Goal: Task Accomplishment & Management: Complete application form

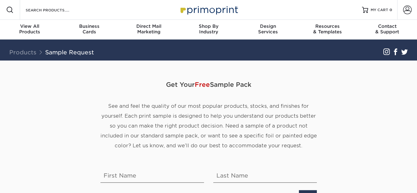
scroll to position [31, 0]
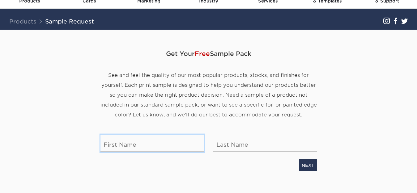
click at [149, 146] on input "text" at bounding box center [153, 143] width 104 height 17
type input "[PERSON_NAME]"
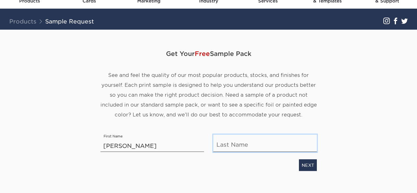
type input "[PERSON_NAME]"
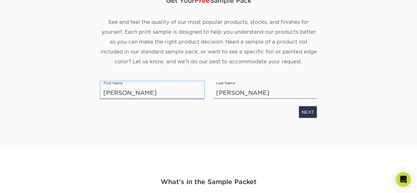
scroll to position [93, 0]
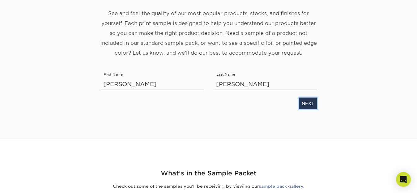
click at [312, 105] on link "NEXT" at bounding box center [308, 104] width 18 height 12
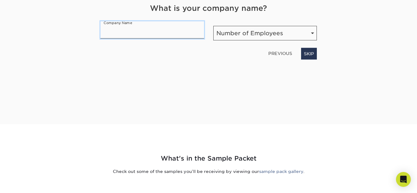
scroll to position [97, 0]
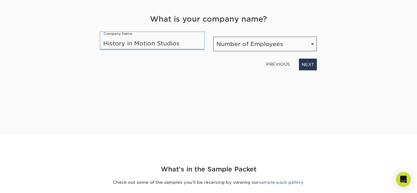
type input "History in Motion Studios"
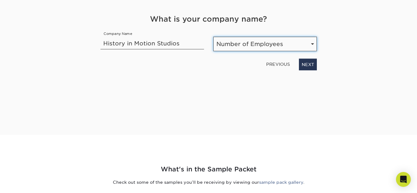
click at [281, 48] on select "Number of Employees Self-employed 1-10 employees 11-50 employees 51-200 employe…" at bounding box center [265, 44] width 104 height 15
click at [213, 37] on select "Number of Employees Self-employed 1-10 employees 11-50 employees 51-200 employe…" at bounding box center [265, 44] width 104 height 15
click at [301, 46] on select "Number of Employees Self-employed 1-10 employees 11-50 employees 51-200 employe…" at bounding box center [265, 44] width 104 height 15
select select "1-10"
click at [213, 37] on select "Number of Employees Self-employed 1-10 employees 11-50 employees 51-200 employe…" at bounding box center [265, 44] width 104 height 15
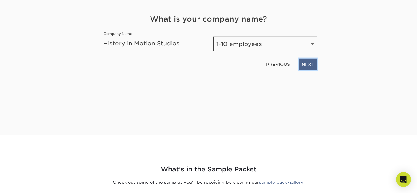
click at [312, 63] on link "NEXT" at bounding box center [308, 65] width 18 height 12
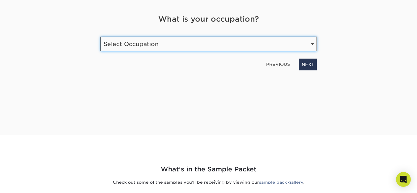
click at [220, 50] on select "Select Occupation Agency Automotive Blogger Cleaning Services Construction Educ…" at bounding box center [209, 44] width 217 height 15
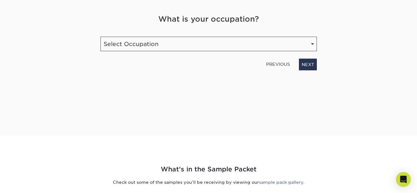
click at [382, 37] on div "Get Your Free Sample Pack See and feel the quality of our most popular products…" at bounding box center [209, 49] width 362 height 171
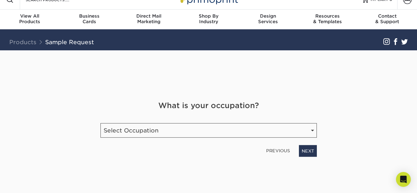
scroll to position [0, 0]
